Goal: Information Seeking & Learning: Learn about a topic

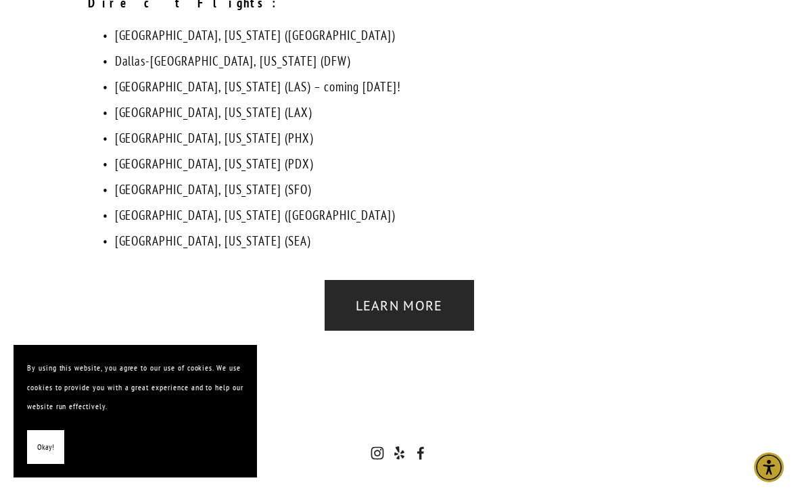
scroll to position [2827, 0]
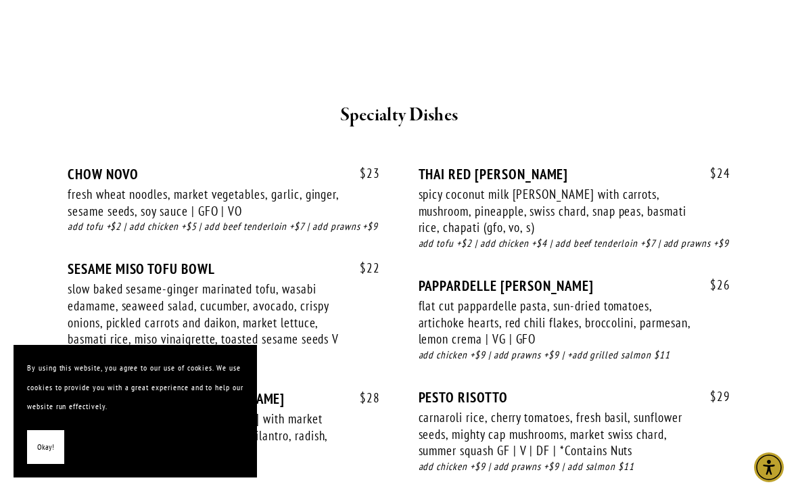
scroll to position [2641, 0]
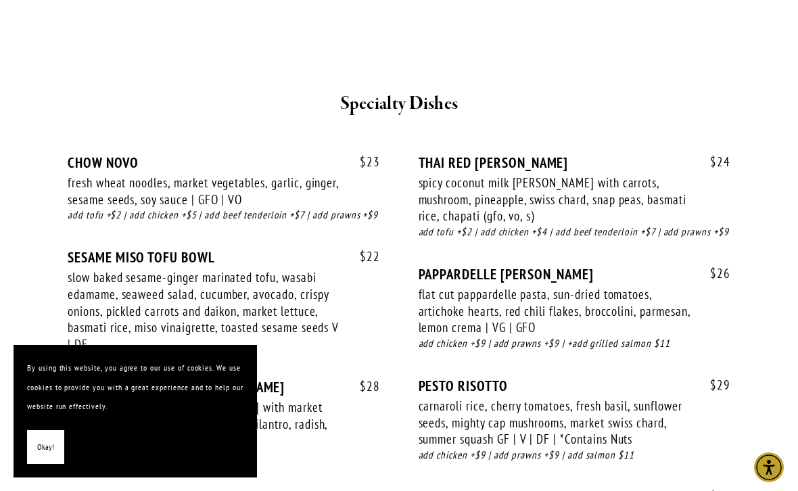
click at [305, 269] on div "slow baked sesame-ginger marinated tofu, wasabi edamame, seaweed salad, cucumbe…" at bounding box center [205, 311] width 274 height 84
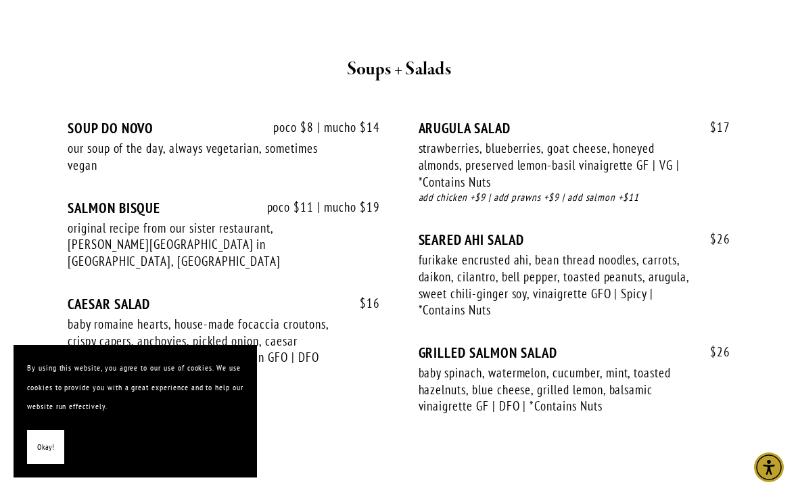
scroll to position [1587, 0]
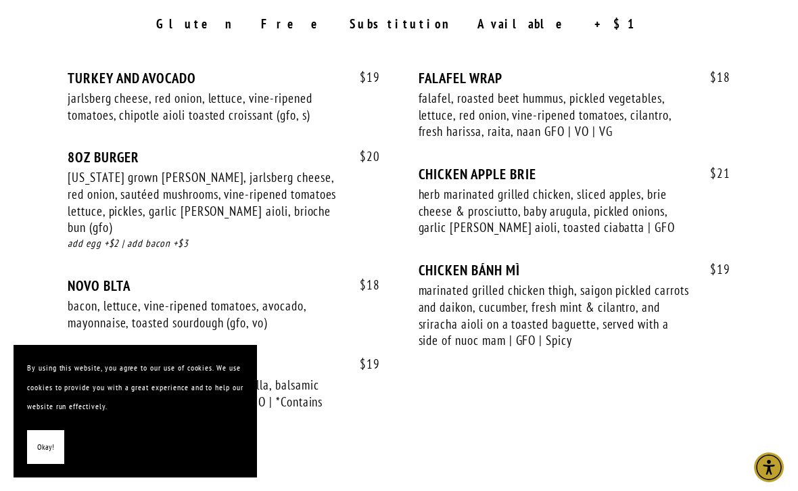
scroll to position [2191, 0]
